Goal: Use online tool/utility: Utilize a website feature to perform a specific function

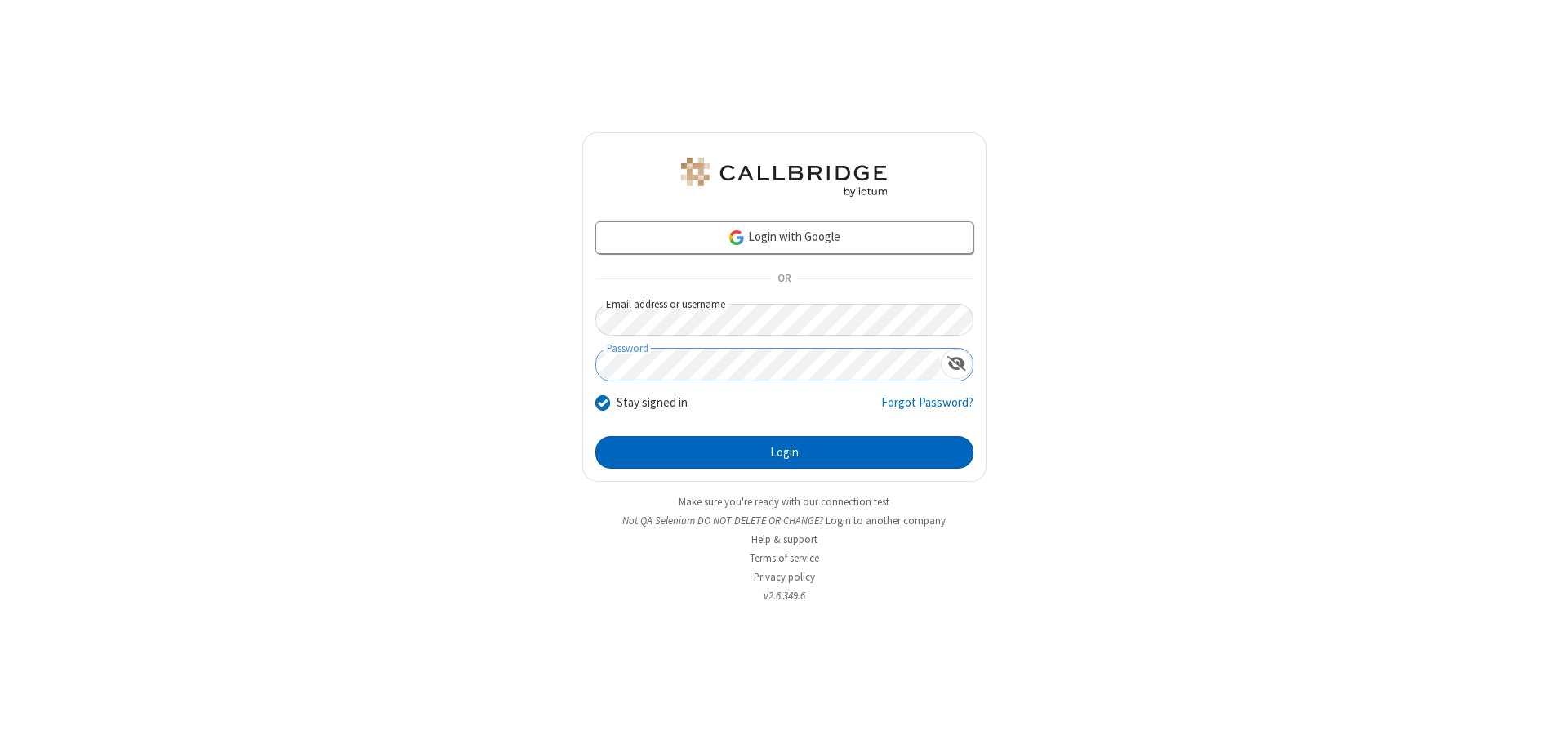
click at [784, 453] on button "Login" at bounding box center [784, 453] width 378 height 33
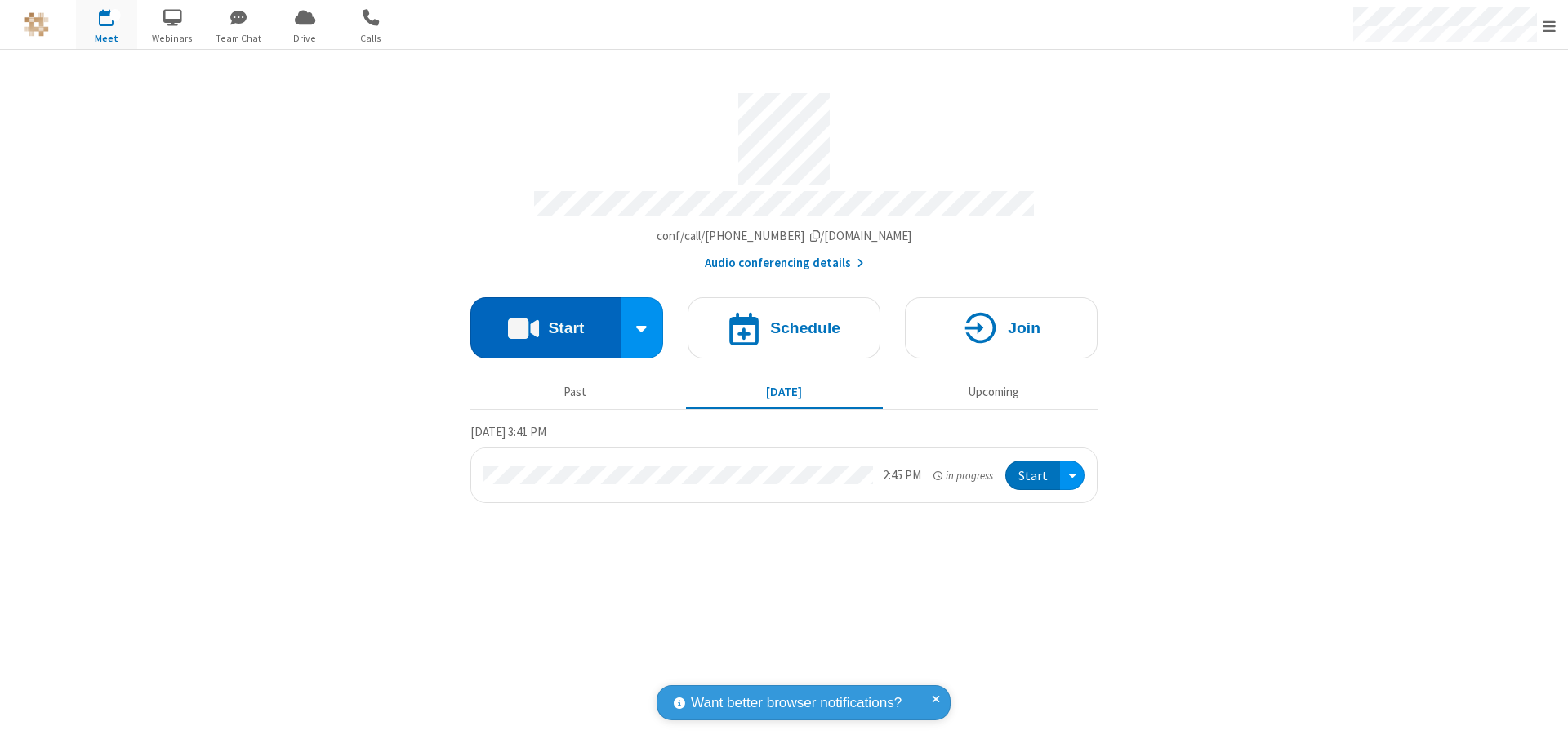
click at [546, 320] on button "Start" at bounding box center [546, 327] width 151 height 61
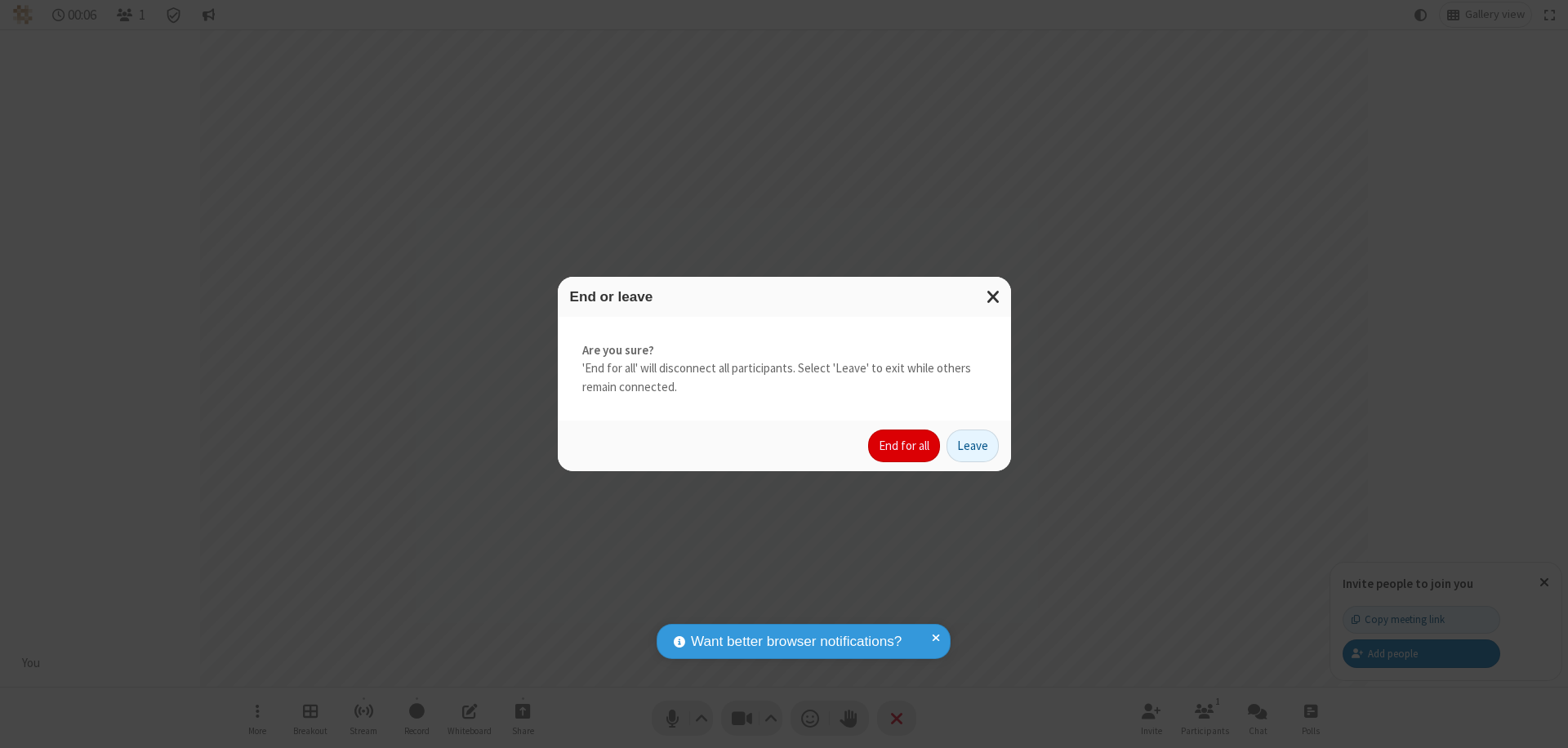
click at [905, 446] on button "End for all" at bounding box center [903, 445] width 72 height 33
